Goal: Information Seeking & Learning: Learn about a topic

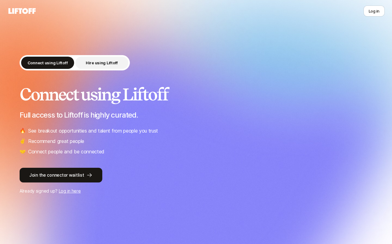
click at [113, 63] on p "Hire using Liftoff" at bounding box center [102, 63] width 32 height 6
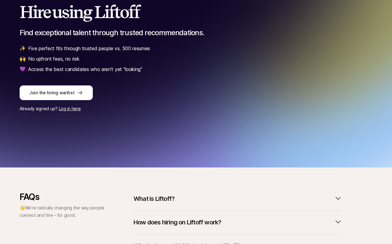
scroll to position [144, 0]
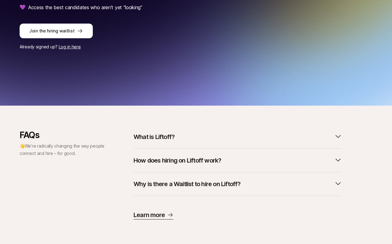
click at [153, 163] on p "How does hiring on Liftoff work?" at bounding box center [177, 160] width 88 height 9
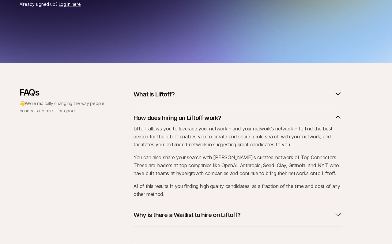
scroll to position [188, 0]
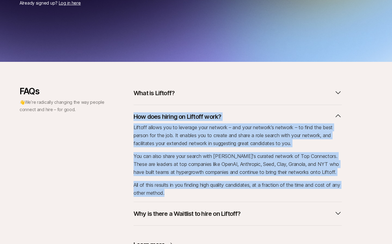
drag, startPoint x: 177, startPoint y: 193, endPoint x: 129, endPoint y: 115, distance: 92.1
click at [129, 115] on div "FAQs 👋 We’re radically changing the way people connect and hire – for good. Wha…" at bounding box center [196, 167] width 353 height 163
copy div "How does hiring on Liftoff work? Liftoff allows you to leverage your network – …"
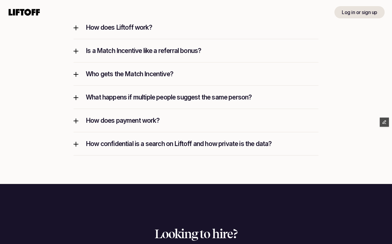
scroll to position [767, 0]
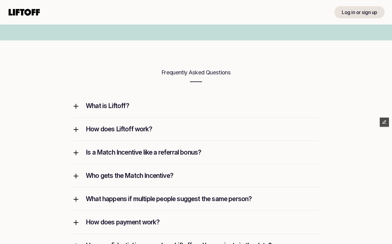
click at [74, 111] on div "What is Liftoff?" at bounding box center [195, 105] width 245 height 23
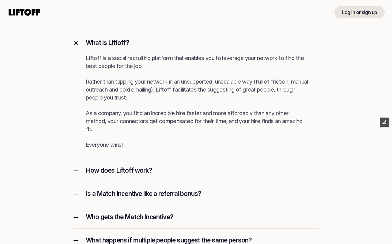
scroll to position [829, 0]
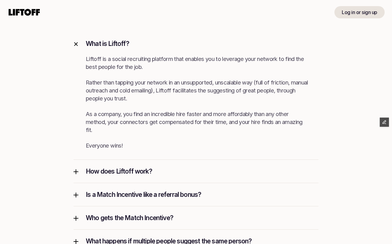
drag, startPoint x: 86, startPoint y: 43, endPoint x: 94, endPoint y: 125, distance: 82.7
click at [95, 125] on div "What is Liftoff? Liftoff is a social recruiting platform that enables you to le…" at bounding box center [195, 95] width 245 height 127
click at [119, 137] on p "Liftoff is a social recruiting platform that enables you to leverage your netwo…" at bounding box center [197, 102] width 223 height 95
click at [122, 145] on p "Liftoff is a social recruiting platform that enables you to leverage your netwo…" at bounding box center [197, 102] width 223 height 95
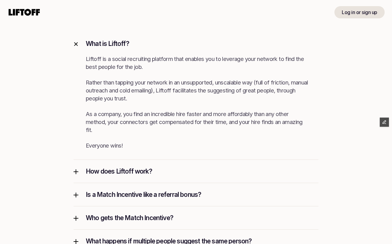
click at [122, 145] on p "Liftoff is a social recruiting platform that enables you to leverage your netwo…" at bounding box center [197, 102] width 223 height 95
click at [138, 87] on p "Liftoff is a social recruiting platform that enables you to leverage your netwo…" at bounding box center [197, 102] width 223 height 95
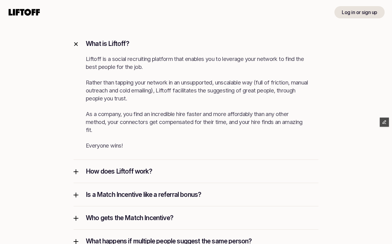
click at [138, 87] on p "Liftoff is a social recruiting platform that enables you to leverage your netwo…" at bounding box center [197, 102] width 223 height 95
drag, startPoint x: 87, startPoint y: 42, endPoint x: 85, endPoint y: 99, distance: 56.3
click at [86, 99] on div "What is Liftoff? Liftoff is a social recruiting platform that enables you to le…" at bounding box center [195, 95] width 245 height 127
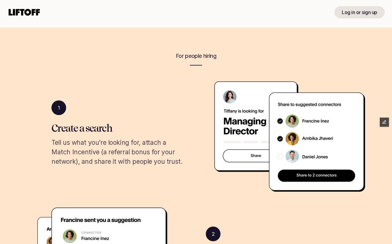
scroll to position [0, 0]
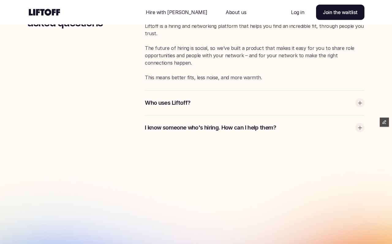
scroll to position [1587, 0]
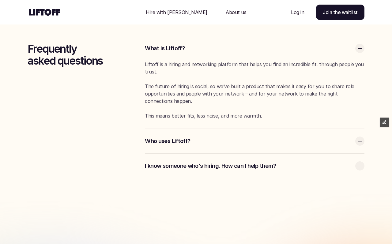
click at [167, 137] on div "Who uses Liftoff?" at bounding box center [254, 141] width 219 height 24
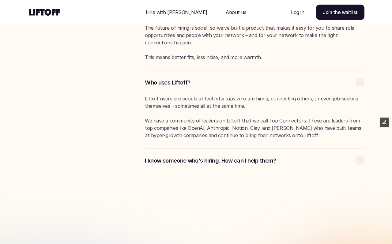
scroll to position [1645, 0]
click at [169, 163] on p "I know someone who's hiring. How can I help them?" at bounding box center [248, 161] width 207 height 8
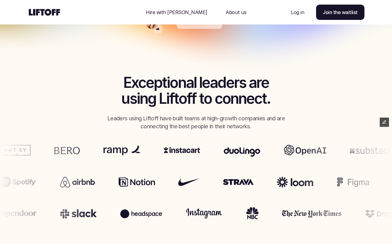
scroll to position [0, 0]
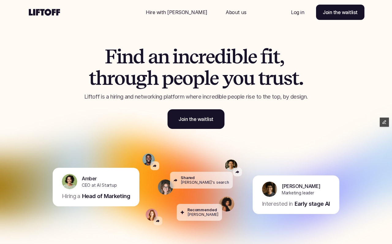
click at [178, 10] on p "Hire with [PERSON_NAME]" at bounding box center [177, 12] width 62 height 7
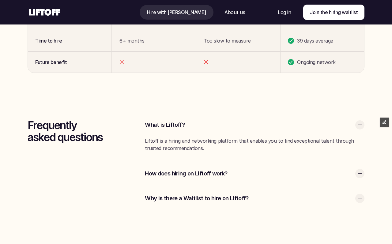
scroll to position [1547, 0]
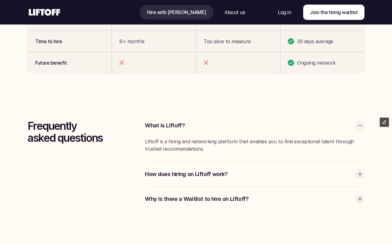
click at [178, 178] on div "How does hiring on Liftoff work?" at bounding box center [254, 174] width 219 height 24
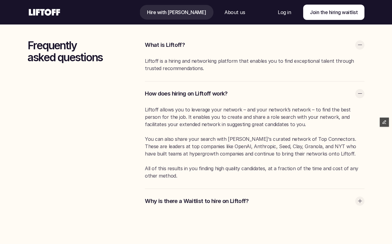
scroll to position [1626, 0]
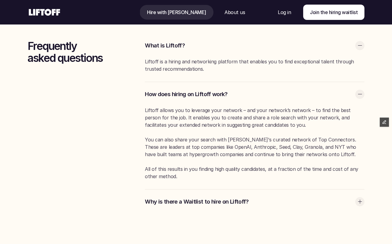
click at [172, 211] on div "Why is there a Waitlist to hire on Liftoff?" at bounding box center [254, 201] width 219 height 24
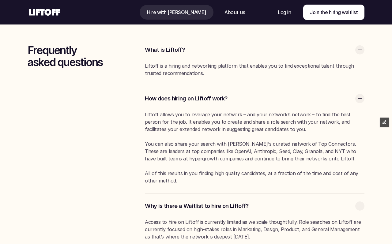
scroll to position [1608, 0]
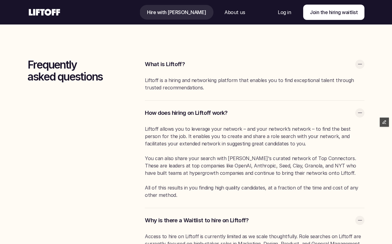
click at [171, 218] on p "Why is there a Waitlist to hire on Liftoff?" at bounding box center [248, 220] width 207 height 8
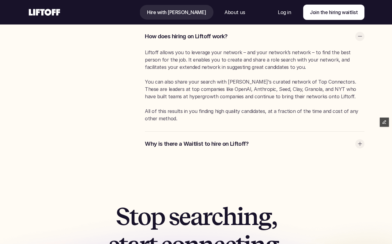
scroll to position [1686, 0]
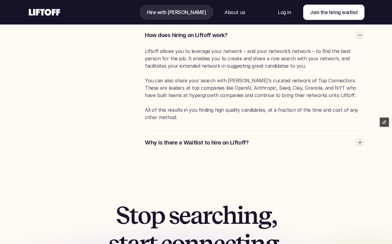
click at [177, 141] on p "Why is there a Waitlist to hire on Liftoff?" at bounding box center [248, 143] width 207 height 8
